Goal: Transaction & Acquisition: Purchase product/service

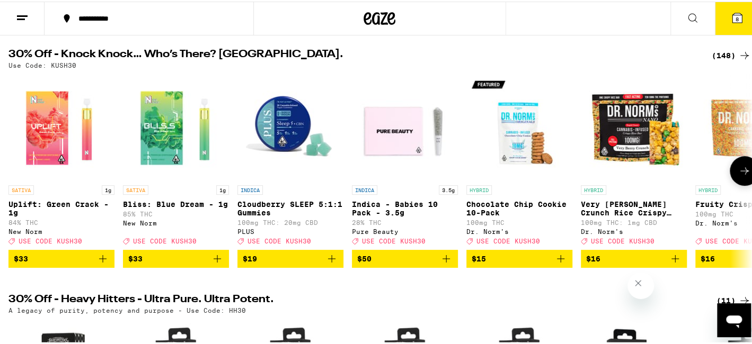
click at [741, 173] on icon at bounding box center [744, 169] width 13 height 13
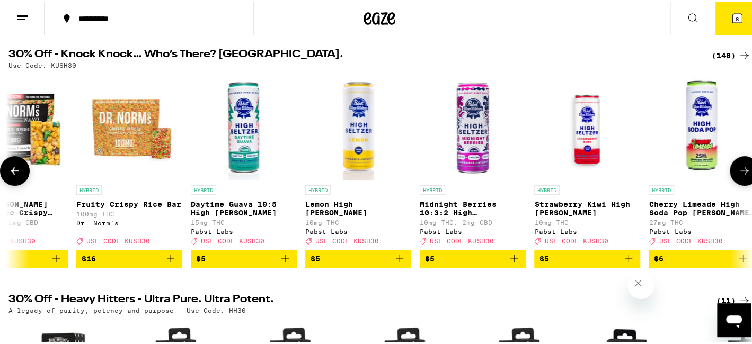
click at [741, 173] on icon at bounding box center [744, 169] width 13 height 13
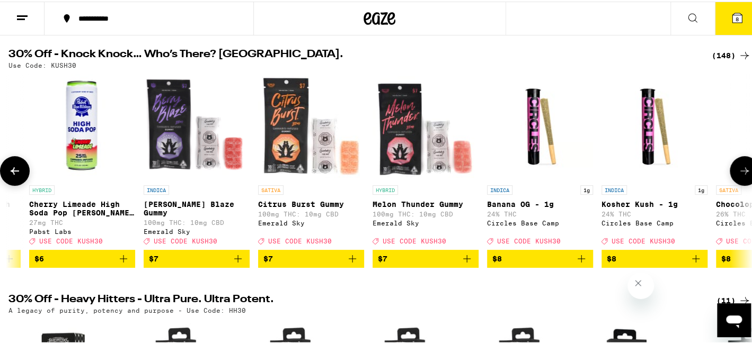
click at [741, 173] on icon at bounding box center [744, 169] width 13 height 13
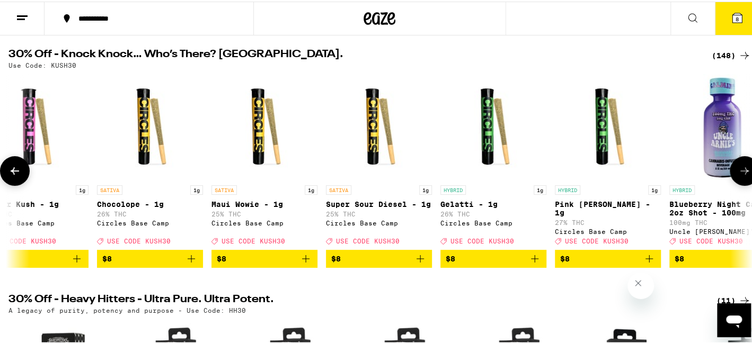
click at [741, 173] on icon at bounding box center [744, 169] width 13 height 13
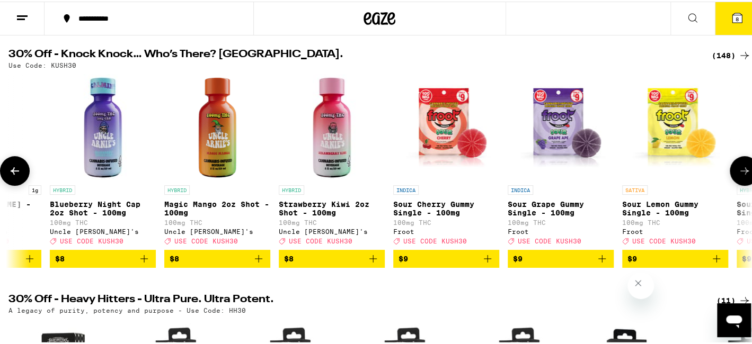
click at [741, 173] on icon at bounding box center [744, 169] width 13 height 13
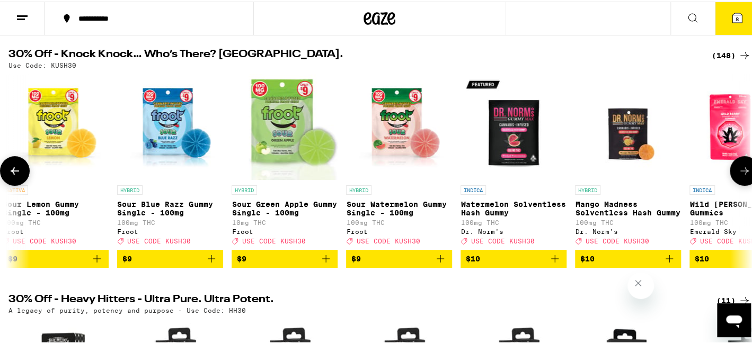
click at [741, 173] on icon at bounding box center [744, 169] width 13 height 13
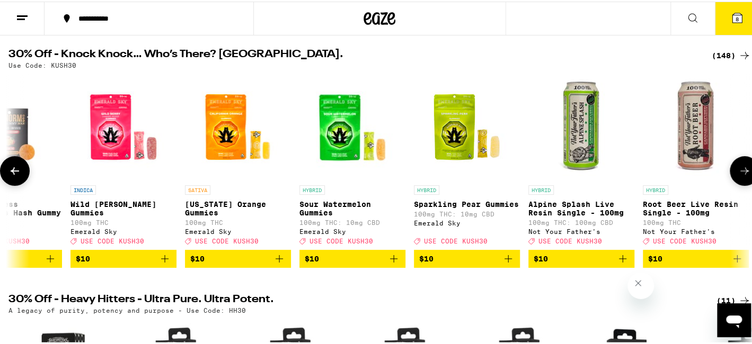
click at [741, 173] on icon at bounding box center [744, 169] width 13 height 13
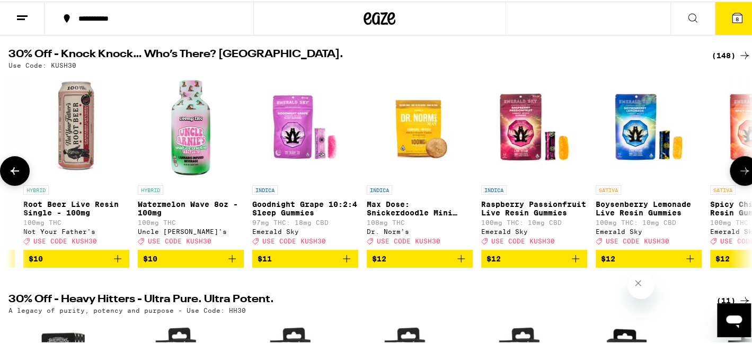
click at [741, 174] on icon at bounding box center [744, 169] width 13 height 13
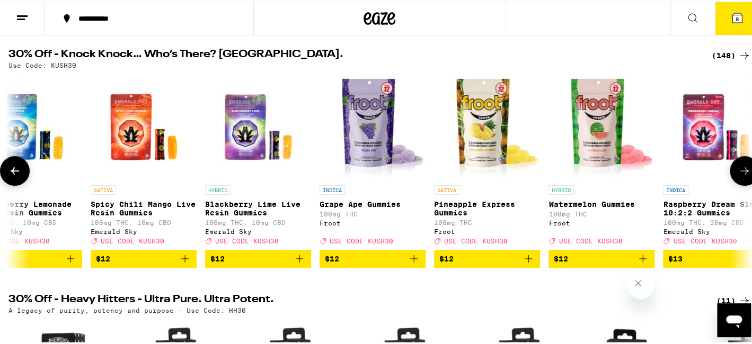
click at [741, 175] on icon at bounding box center [744, 169] width 13 height 13
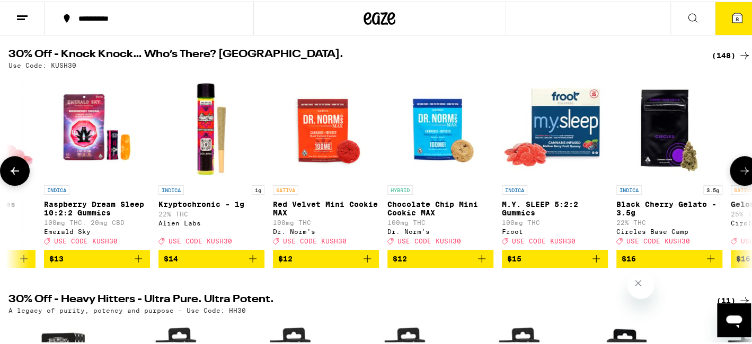
click at [741, 175] on icon at bounding box center [744, 169] width 13 height 13
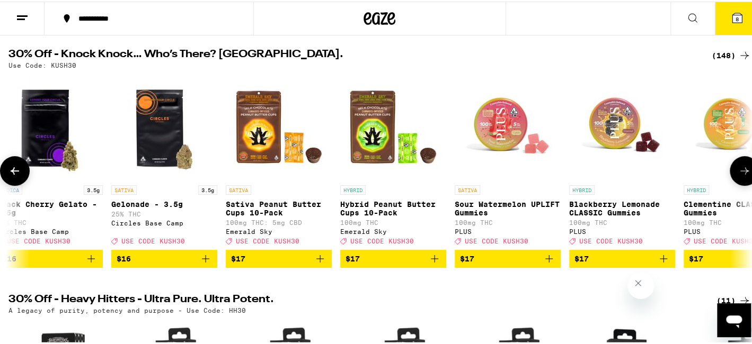
drag, startPoint x: 741, startPoint y: 175, endPoint x: 742, endPoint y: 180, distance: 5.5
click at [742, 176] on icon at bounding box center [744, 169] width 13 height 13
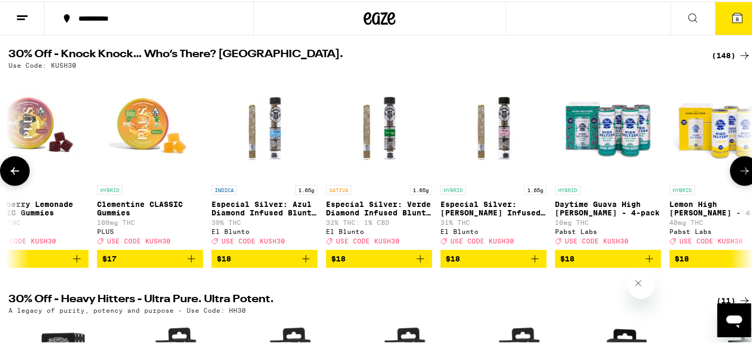
scroll to position [0, 6811]
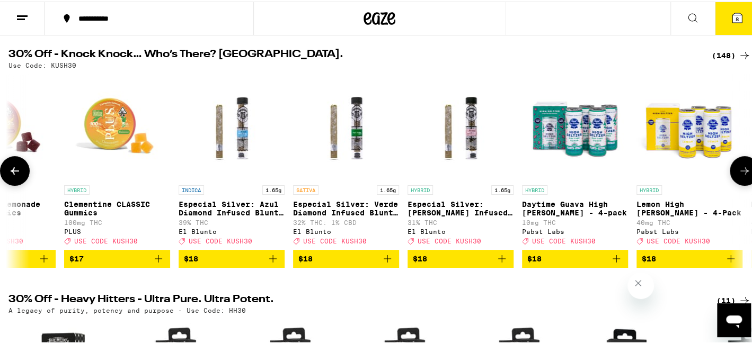
click at [742, 176] on icon at bounding box center [744, 169] width 13 height 13
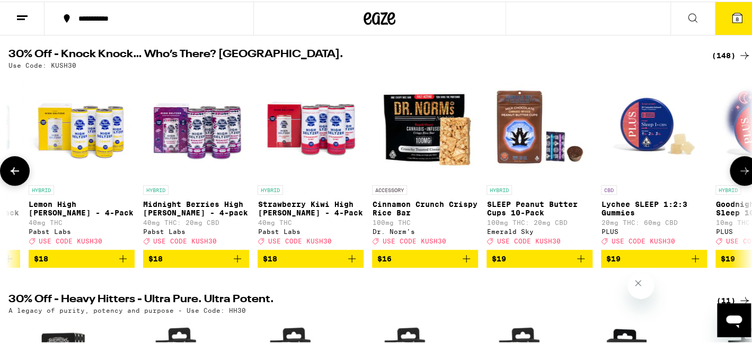
scroll to position [0, 7430]
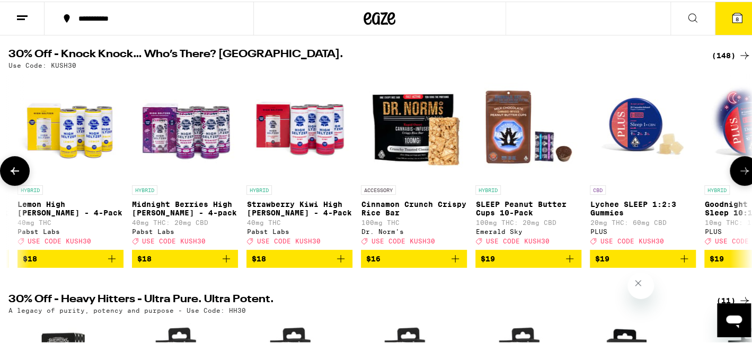
click at [742, 176] on icon at bounding box center [744, 169] width 13 height 13
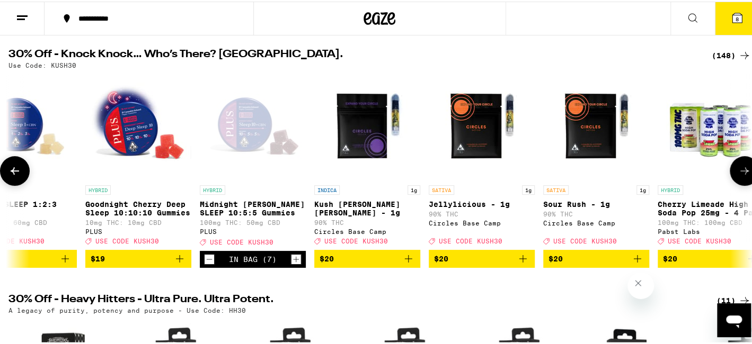
scroll to position [0, 8049]
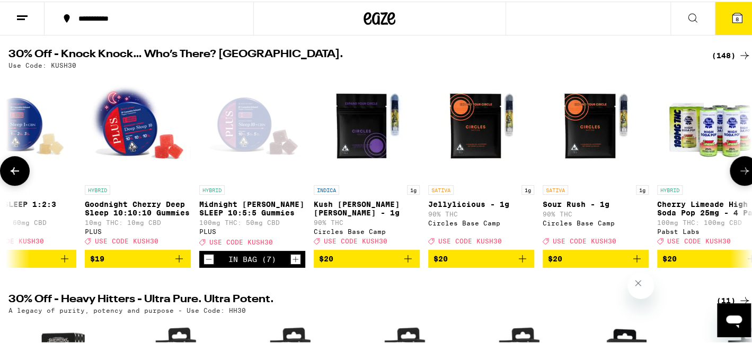
click at [742, 176] on icon at bounding box center [744, 169] width 13 height 13
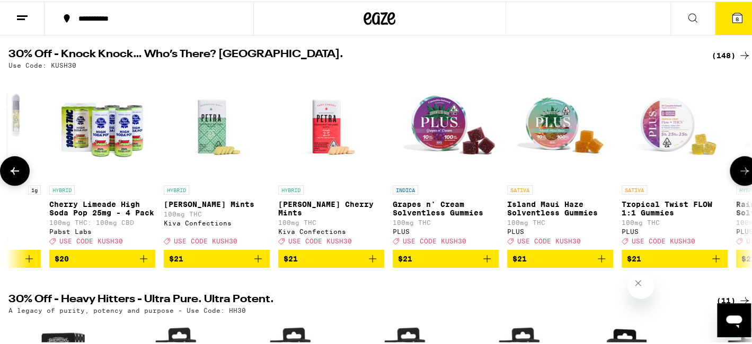
scroll to position [0, 8669]
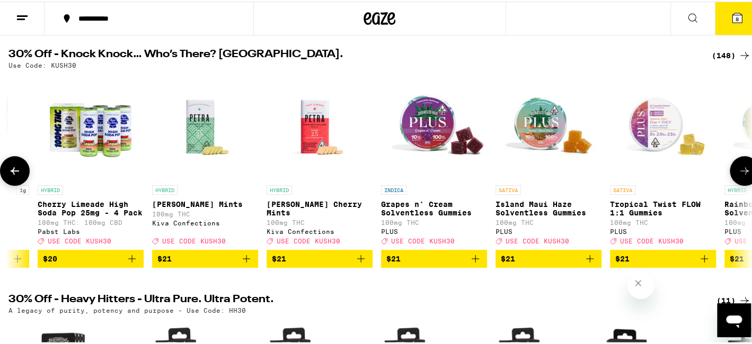
click at [742, 176] on icon at bounding box center [744, 169] width 13 height 13
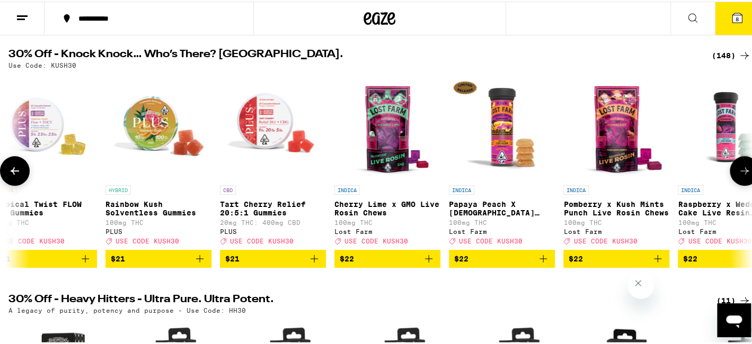
click at [742, 176] on icon at bounding box center [744, 169] width 13 height 13
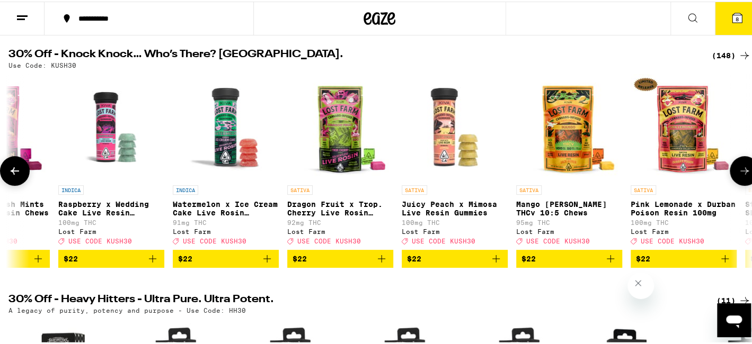
click at [742, 176] on icon at bounding box center [744, 169] width 13 height 13
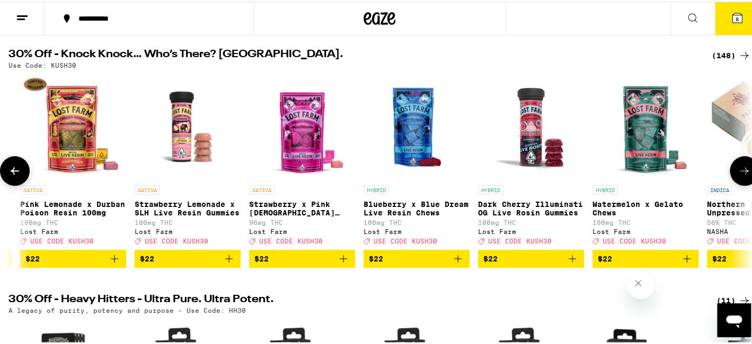
scroll to position [0, 10526]
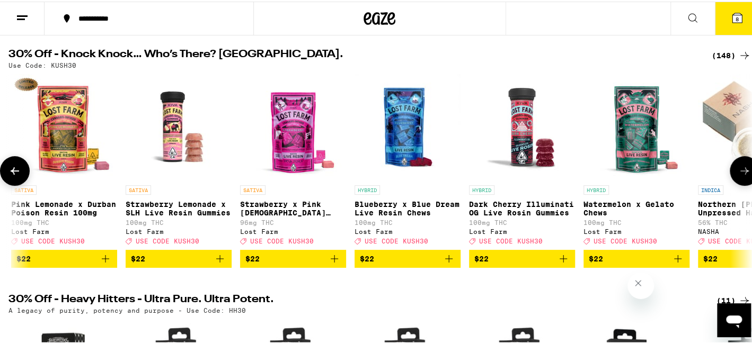
click at [742, 176] on icon at bounding box center [744, 169] width 13 height 13
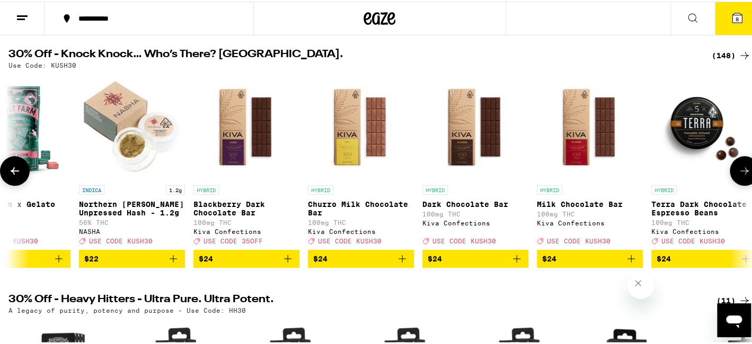
click at [742, 176] on icon at bounding box center [744, 169] width 13 height 13
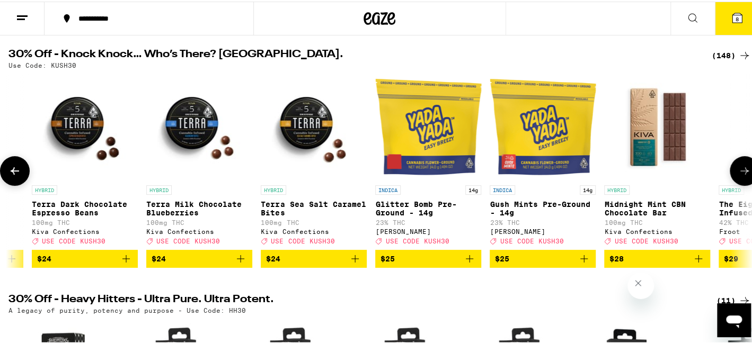
click at [742, 176] on icon at bounding box center [744, 169] width 13 height 13
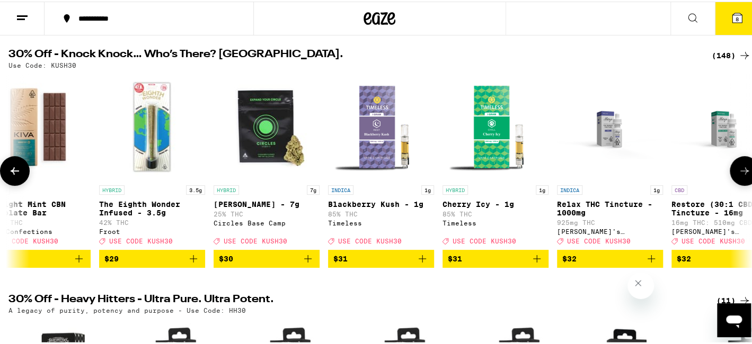
click at [742, 176] on icon at bounding box center [744, 169] width 13 height 13
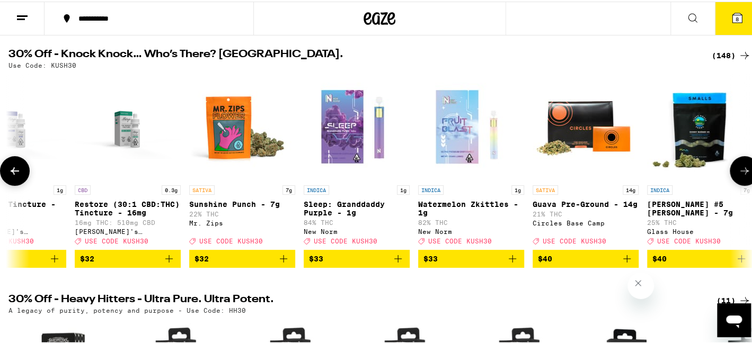
scroll to position [0, 13003]
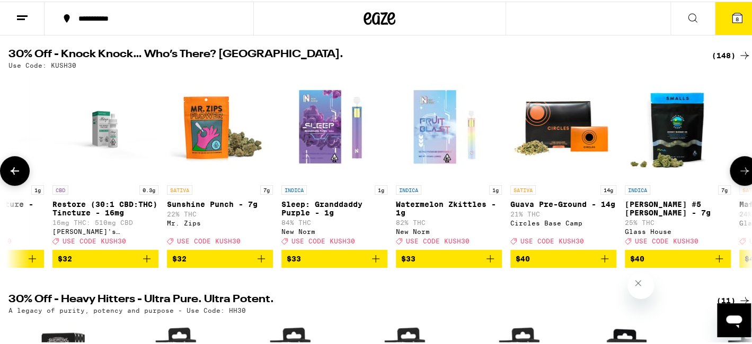
click at [326, 127] on img "Open page for Sleep: Granddaddy Purple - 1g from New Norm" at bounding box center [334, 126] width 106 height 106
click at [334, 264] on span "$33" at bounding box center [334, 257] width 95 height 13
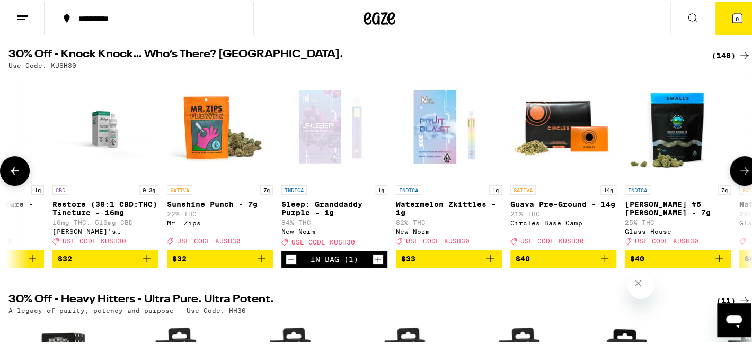
click at [374, 264] on icon "Increment" at bounding box center [378, 258] width 10 height 13
click at [734, 16] on span "10" at bounding box center [737, 17] width 6 height 6
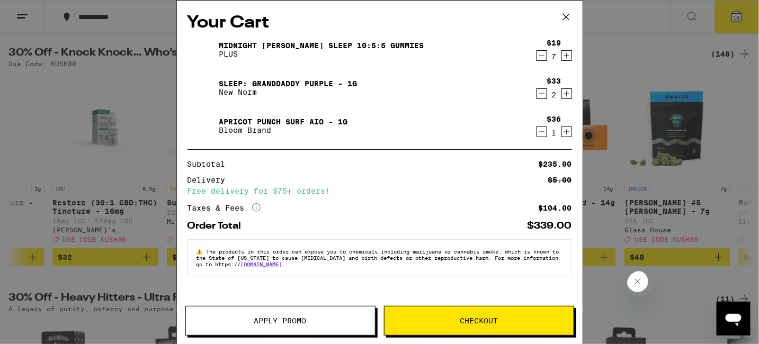
click at [540, 56] on icon "Decrement" at bounding box center [542, 56] width 6 height 0
click at [547, 57] on div "7" at bounding box center [554, 56] width 14 height 8
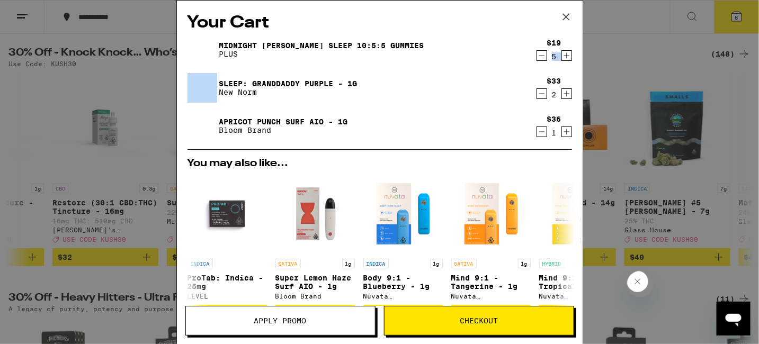
click at [537, 56] on icon "Decrement" at bounding box center [542, 55] width 10 height 13
click at [532, 57] on div "$19 2" at bounding box center [552, 50] width 40 height 22
click at [562, 57] on icon "Increment" at bounding box center [567, 55] width 10 height 13
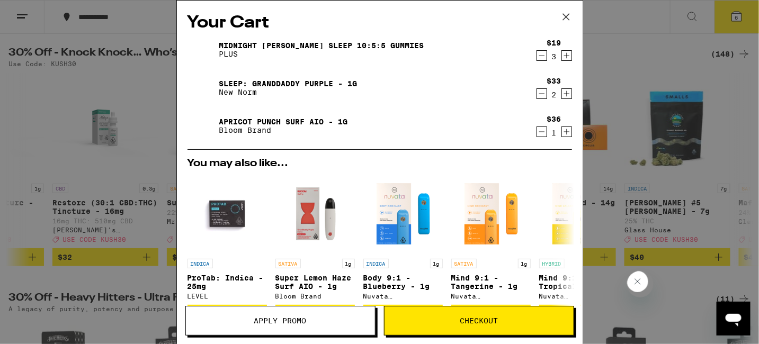
click at [312, 322] on span "Apply Promo" at bounding box center [280, 320] width 189 height 7
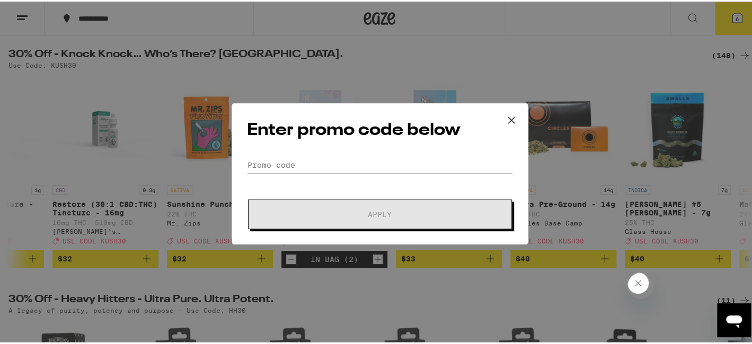
click at [272, 155] on div "Enter promo code below Promo Code Apply" at bounding box center [380, 172] width 297 height 141
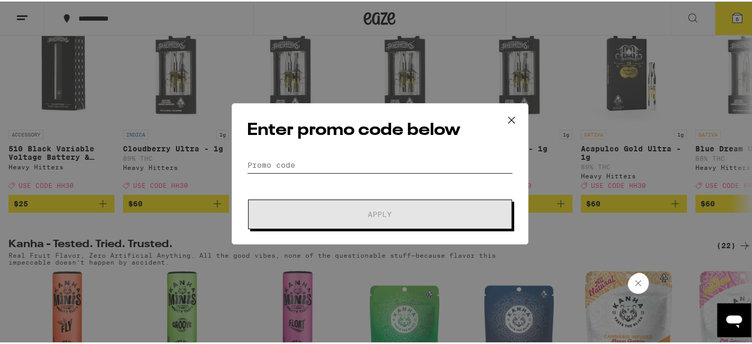
click at [273, 163] on input "Promo Code" at bounding box center [380, 164] width 266 height 16
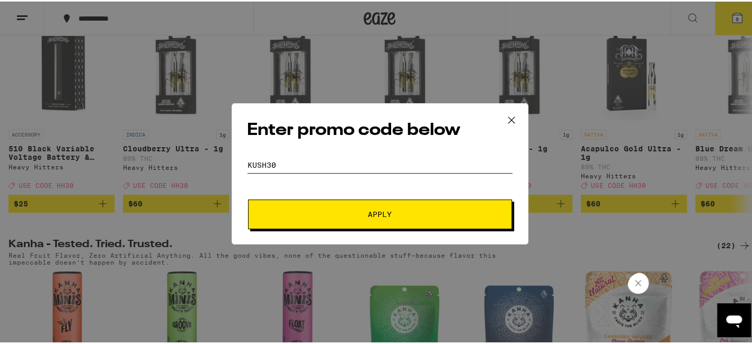
type input "Kush30"
click at [350, 212] on span "Apply" at bounding box center [380, 212] width 191 height 7
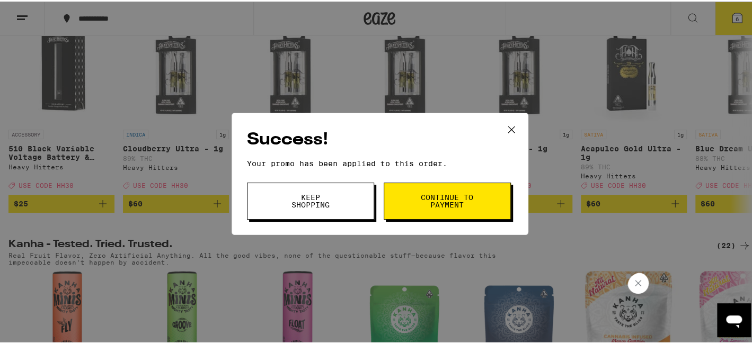
click at [427, 203] on span "Continue to payment" at bounding box center [447, 199] width 54 height 15
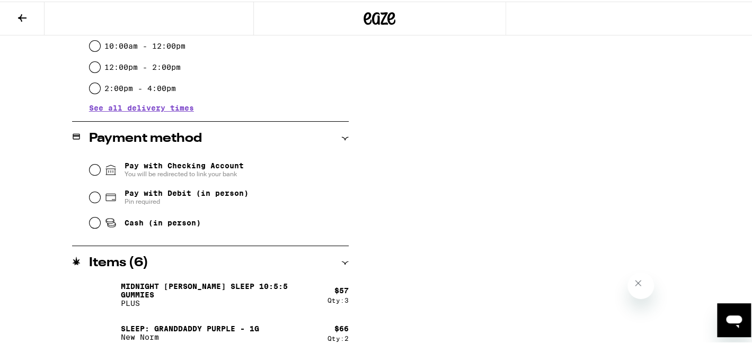
scroll to position [419, 0]
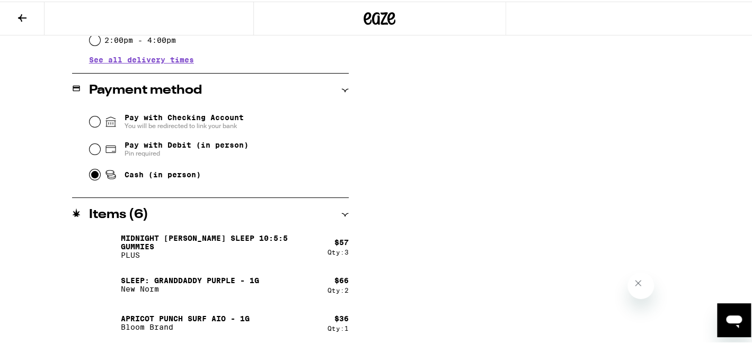
click at [96, 174] on input "Cash (in person)" at bounding box center [95, 173] width 11 height 11
radio input "true"
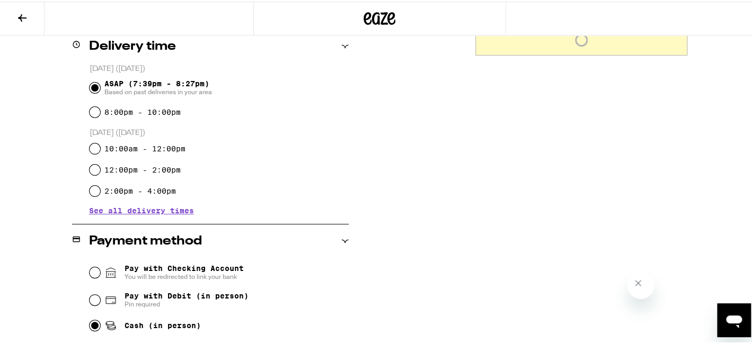
scroll to position [260, 0]
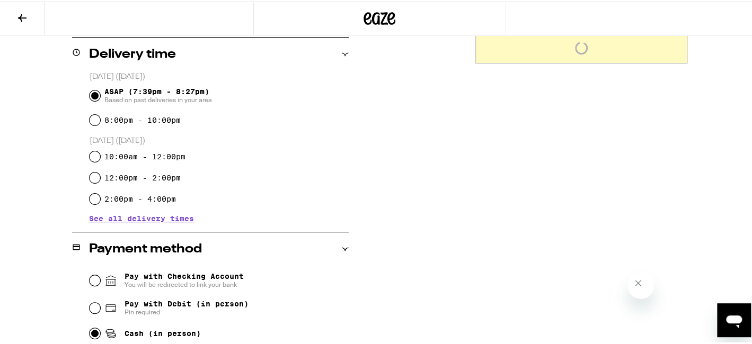
click at [91, 97] on input "ASAP (7:39pm - 8:27pm) Based on past deliveries in your area" at bounding box center [95, 94] width 11 height 11
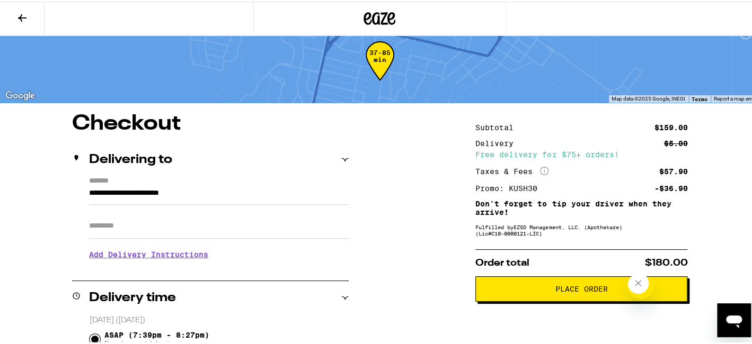
scroll to position [0, 0]
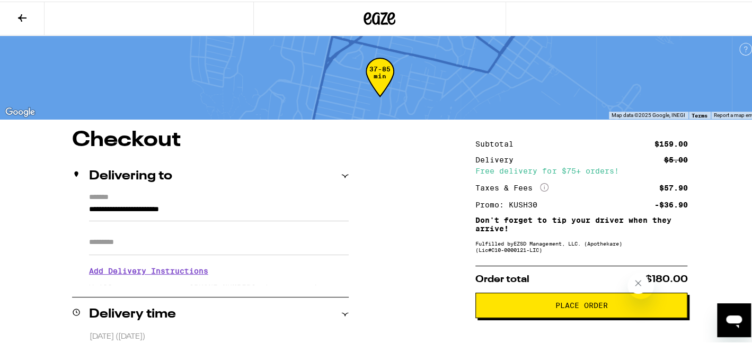
click at [22, 13] on icon at bounding box center [22, 16] width 8 height 7
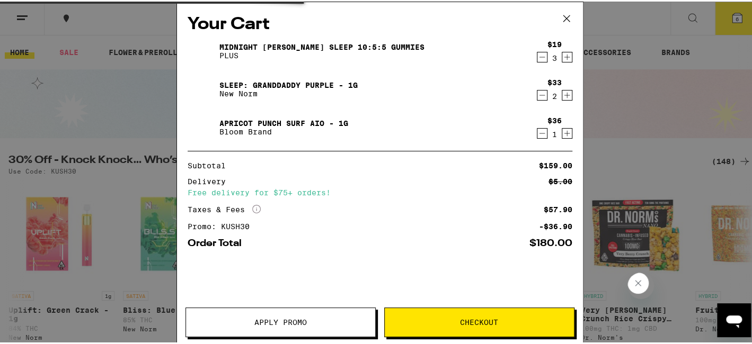
click at [22, 12] on div "Your Cart Midnight [PERSON_NAME] SLEEP 10:5:5 Gummies PLUS $19 3 Sleep: Grandda…" at bounding box center [379, 172] width 759 height 344
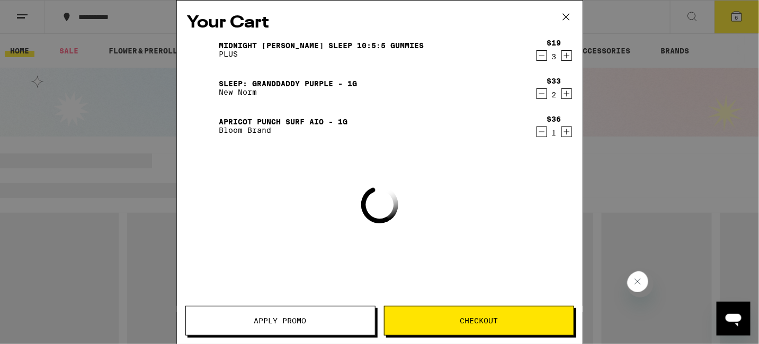
click at [22, 12] on div "Your Cart Midnight [PERSON_NAME] SLEEP 10:5:5 Gummies PLUS $19 3 Sleep: Grandda…" at bounding box center [379, 172] width 759 height 344
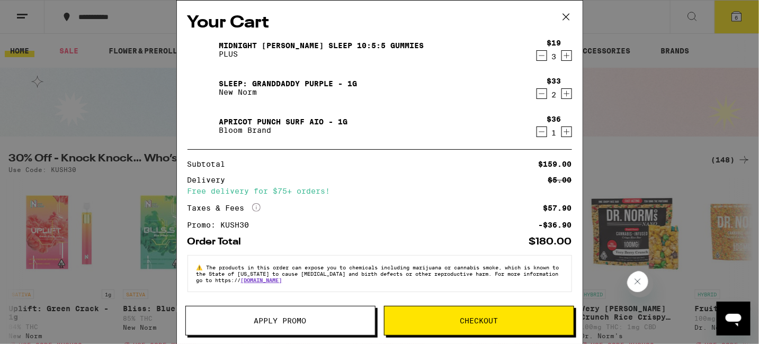
click at [565, 16] on icon at bounding box center [566, 17] width 16 height 16
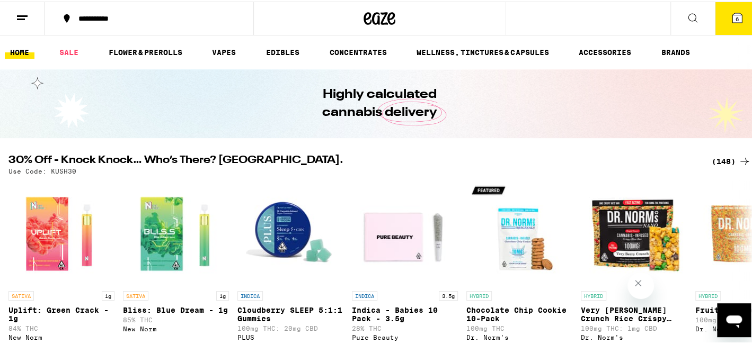
click at [678, 16] on button at bounding box center [692, 17] width 45 height 33
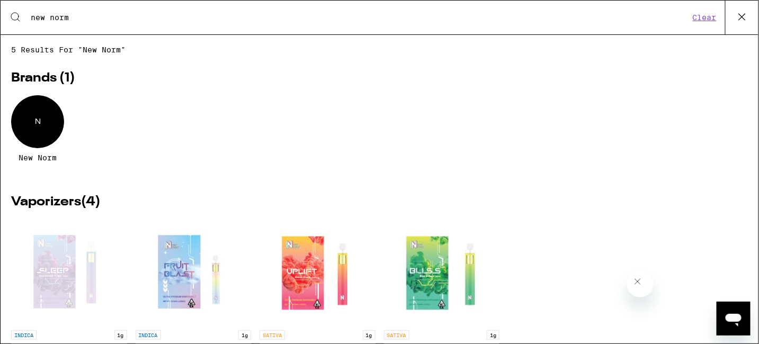
type input "new norm"
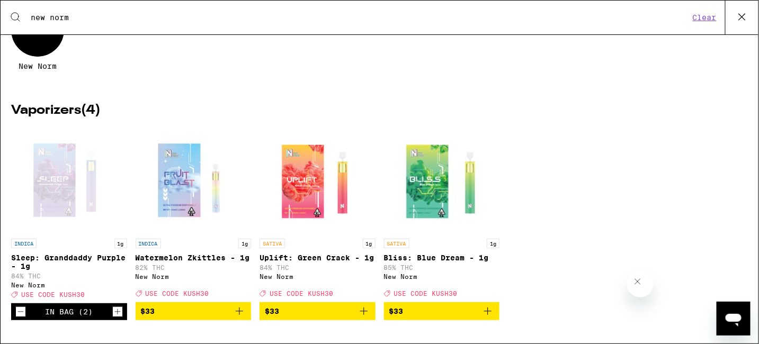
scroll to position [103, 0]
click at [42, 192] on div "Open page for Sleep: Granddaddy Purple - 1g from New Norm" at bounding box center [69, 181] width 106 height 106
